Goal: Transaction & Acquisition: Purchase product/service

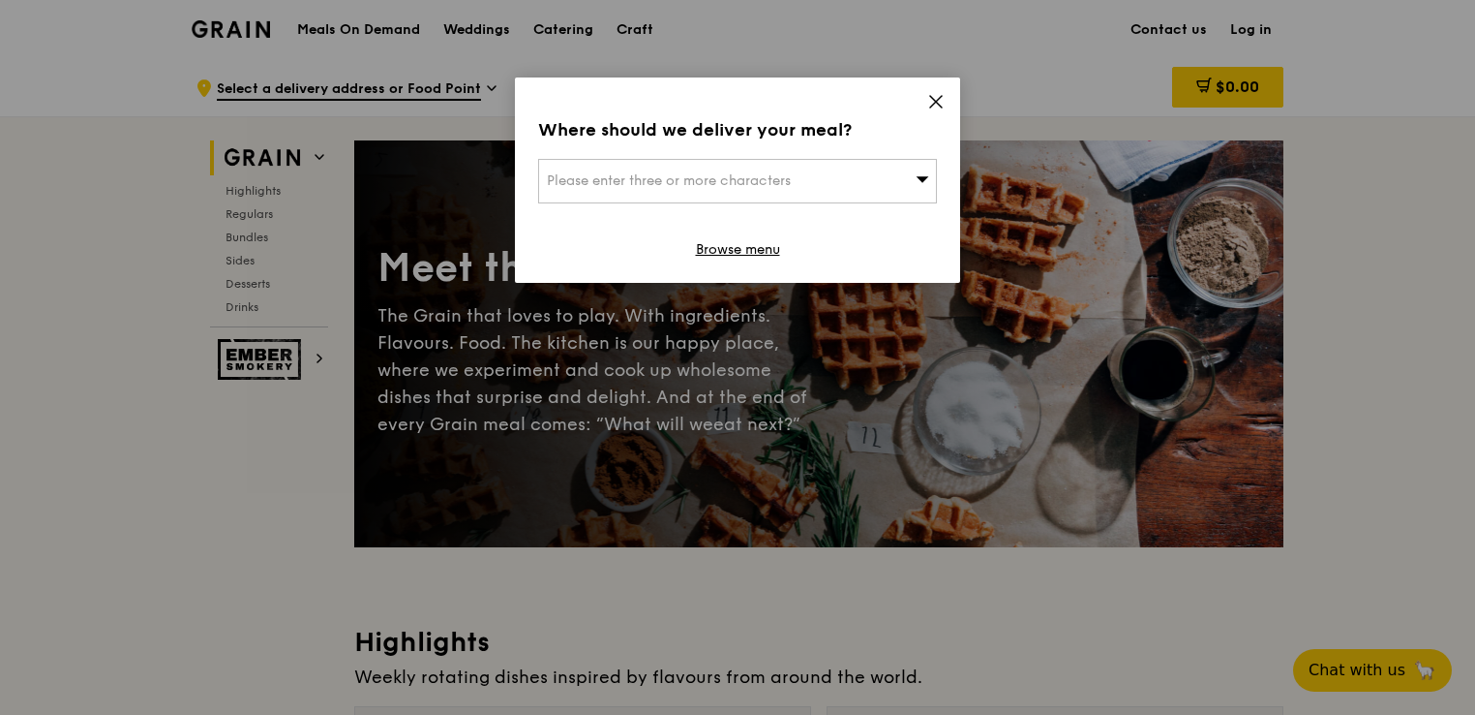
click at [934, 99] on icon at bounding box center [936, 102] width 12 height 12
click at [937, 96] on icon at bounding box center [936, 101] width 17 height 17
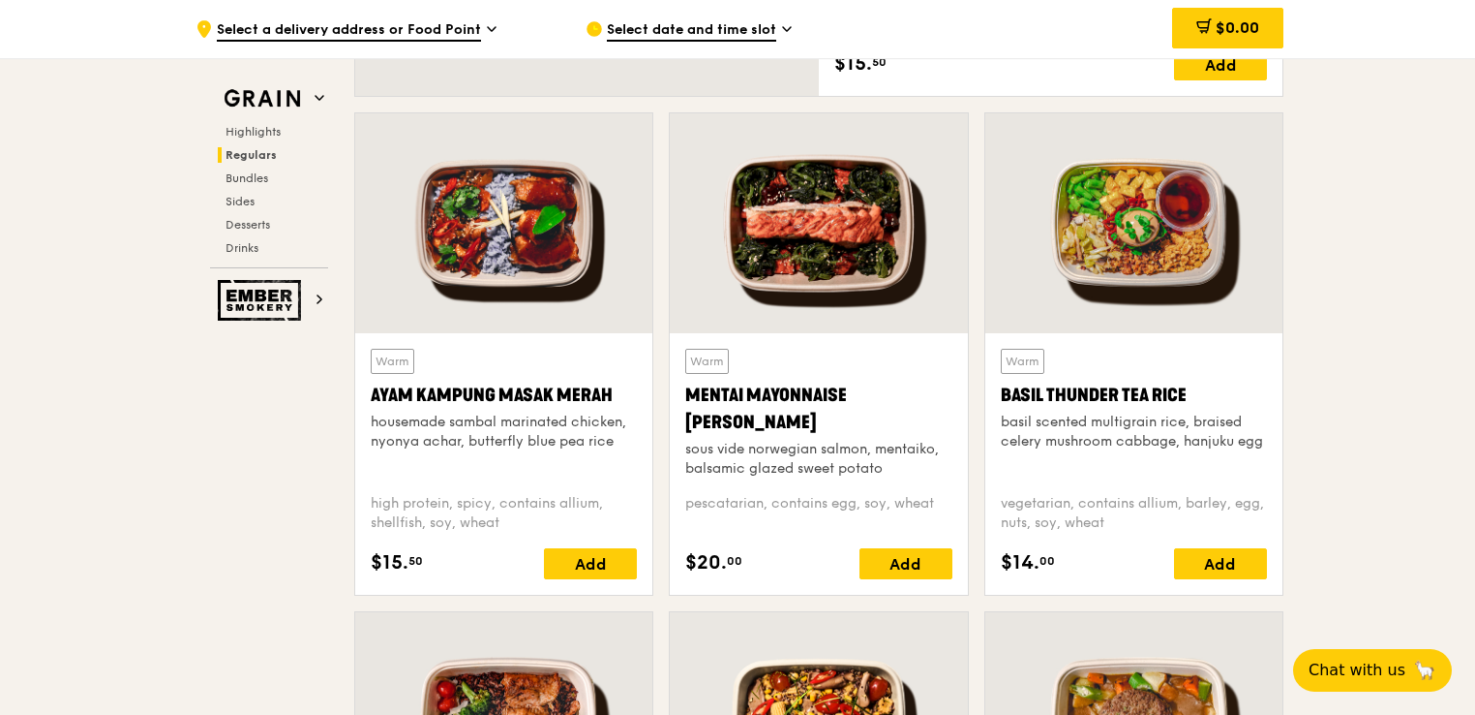
scroll to position [1723, 0]
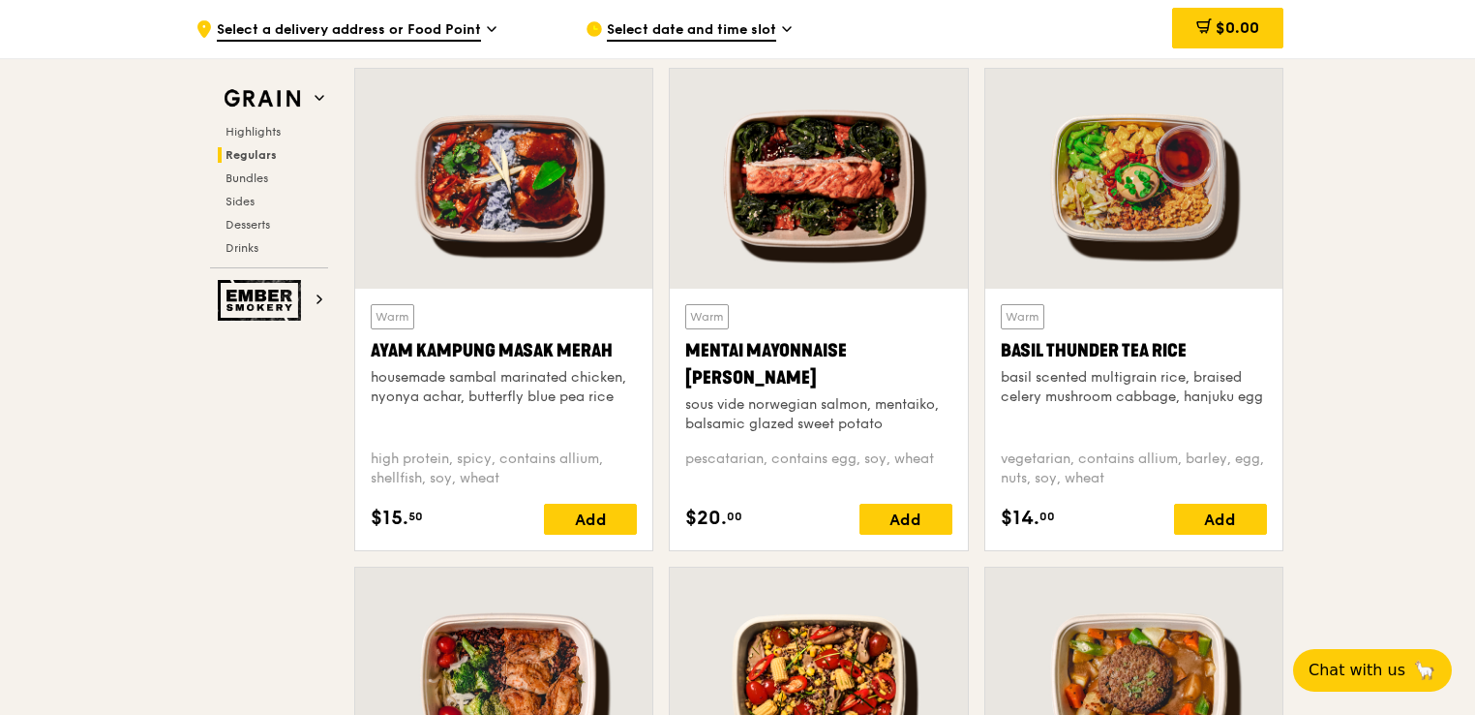
drag, startPoint x: 624, startPoint y: 352, endPoint x: 349, endPoint y: 350, distance: 275.9
click at [349, 350] on div "Warm Ayam [GEOGRAPHIC_DATA] housemade sambal marinated chicken, nyonya achar, b…" at bounding box center [504, 317] width 315 height 499
copy div "Ayam Kampung Masak Merah"
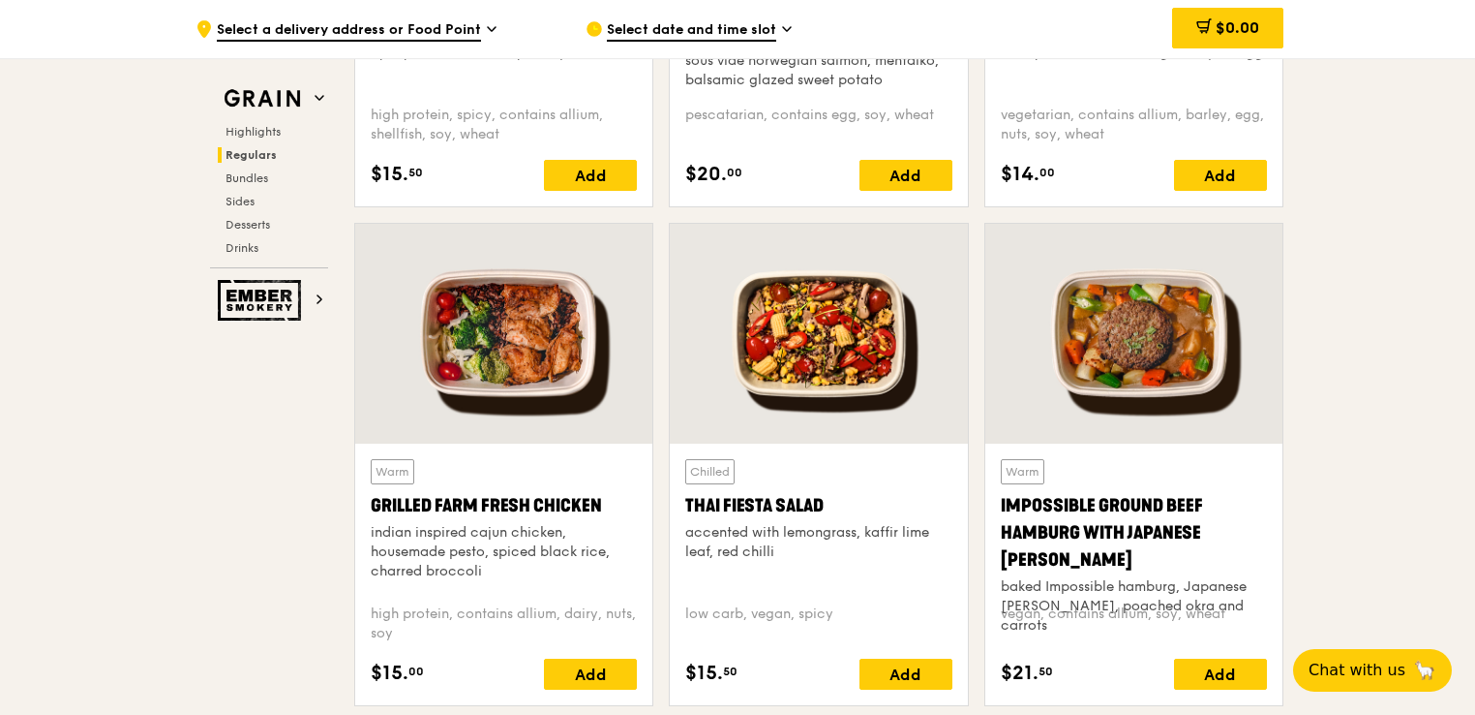
scroll to position [2111, 0]
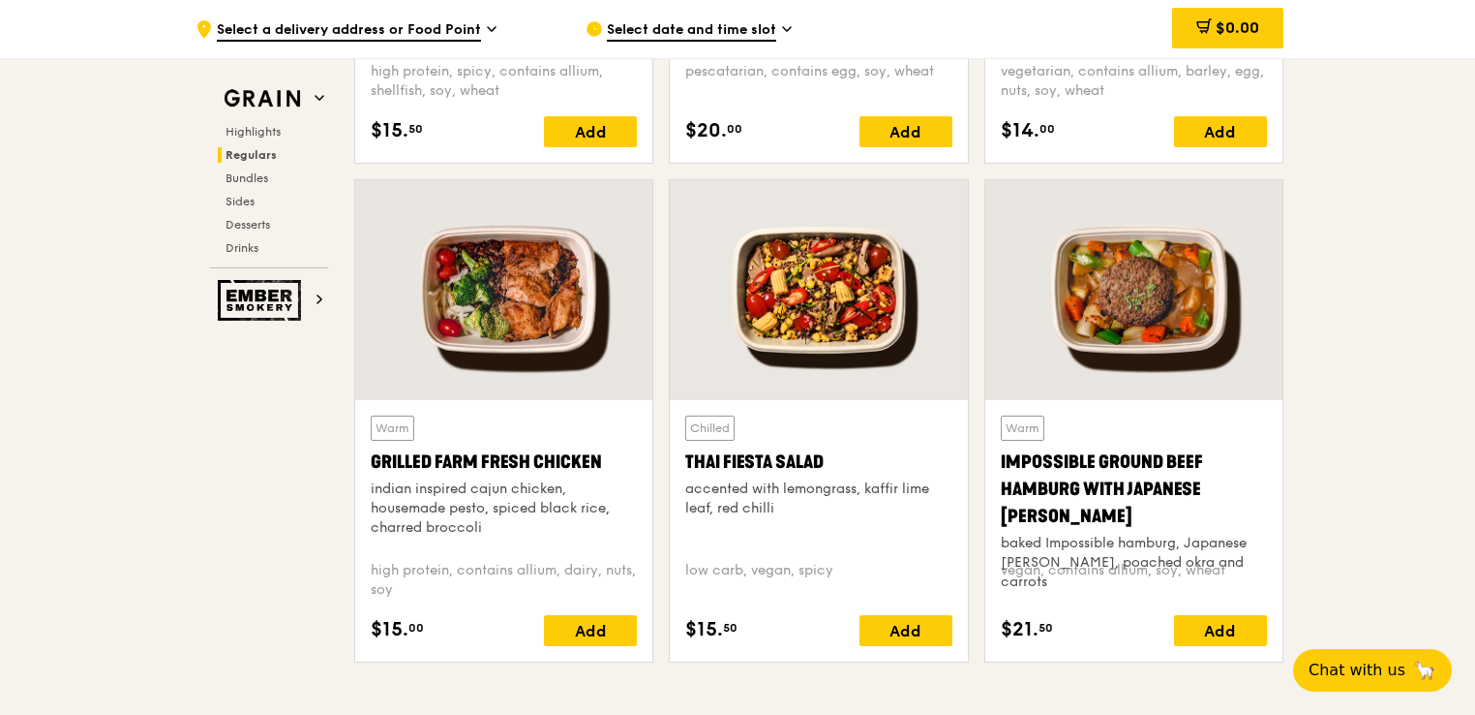
drag, startPoint x: 371, startPoint y: 460, endPoint x: 598, endPoint y: 463, distance: 227.5
click at [598, 463] on div "Grilled Farm Fresh Chicken" at bounding box center [504, 461] width 266 height 27
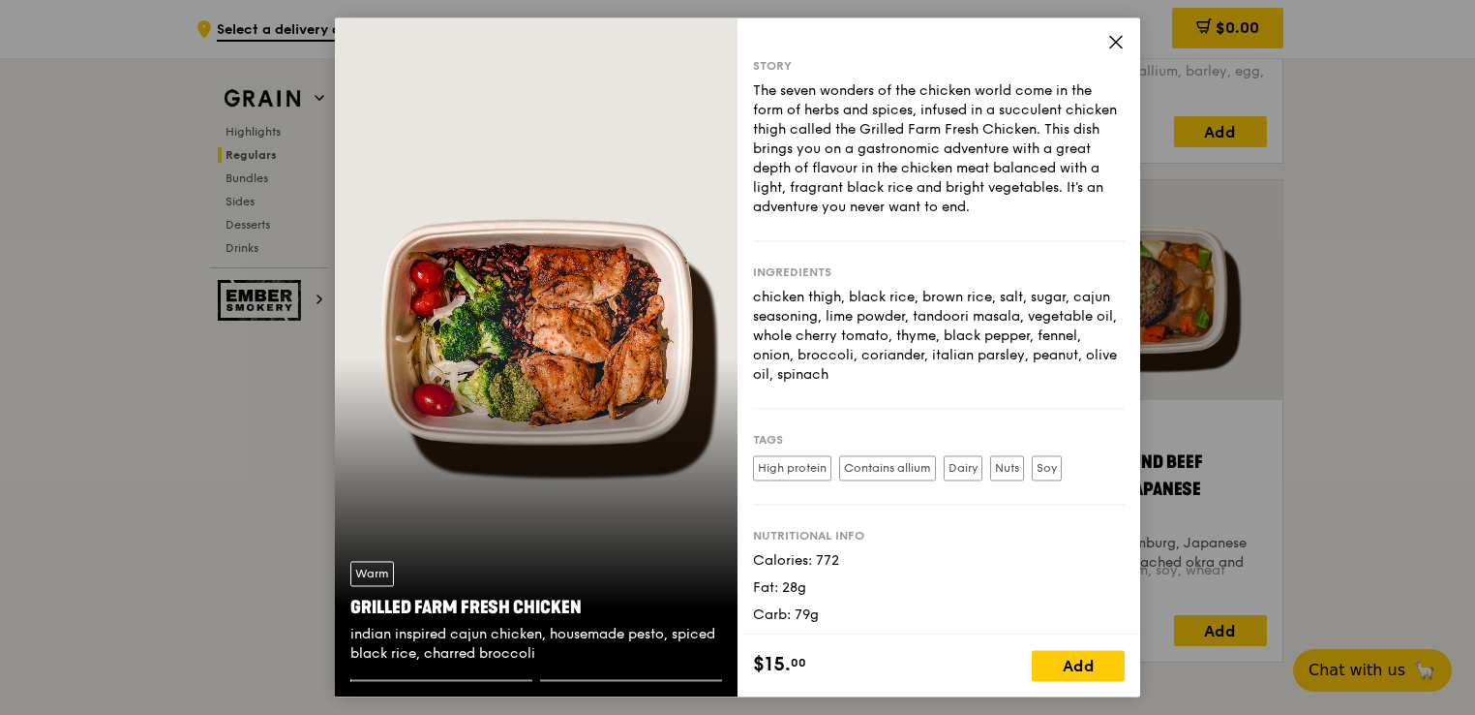
copy div "Grilled Farm Fresh Chicken"
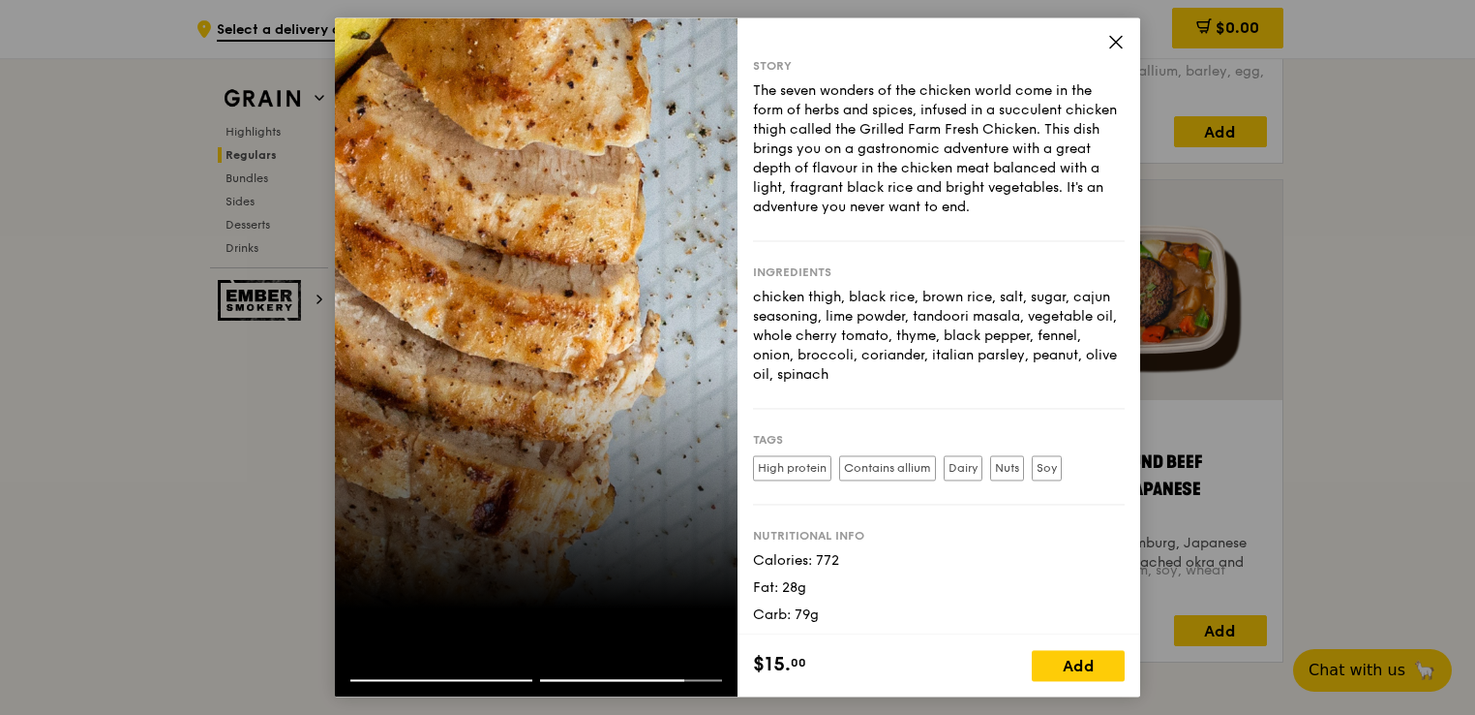
click at [1117, 46] on icon at bounding box center [1116, 41] width 17 height 17
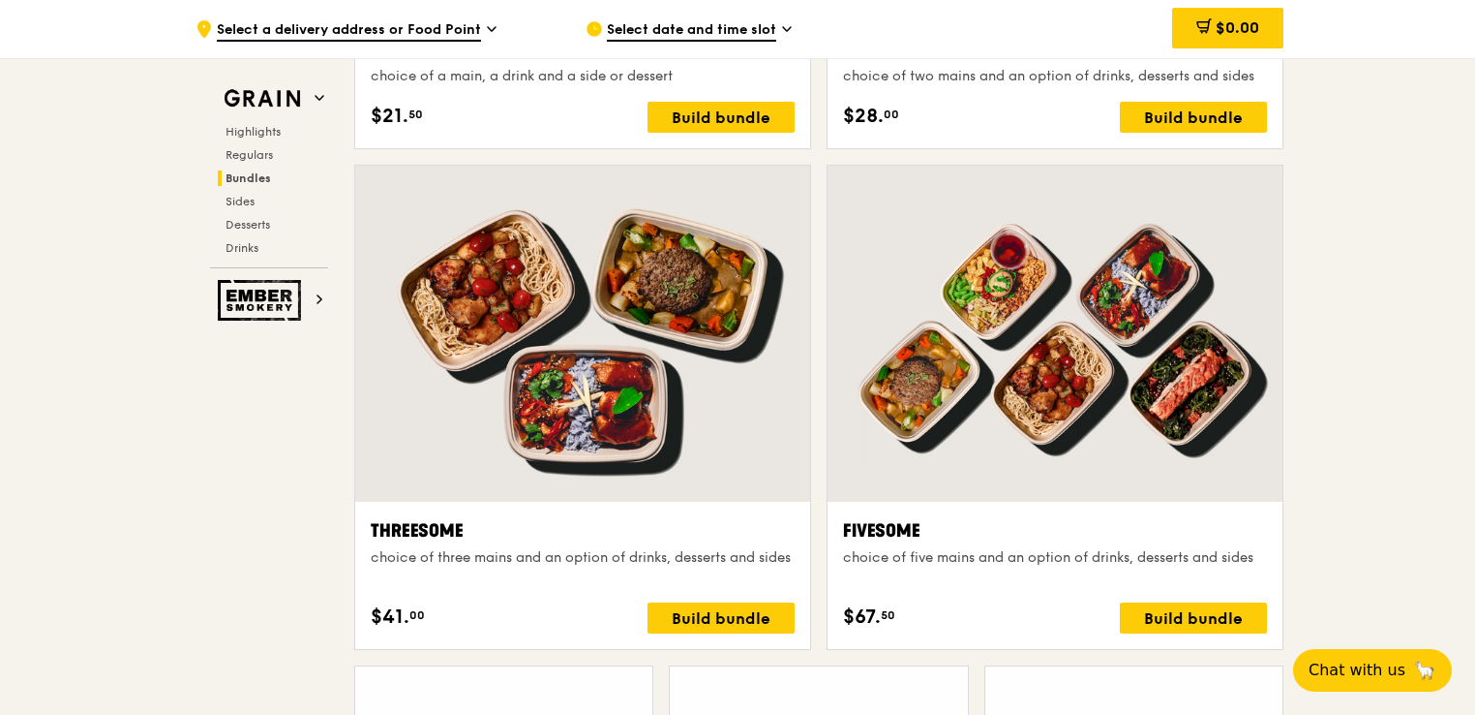
scroll to position [3369, 0]
